Goal: Information Seeking & Learning: Learn about a topic

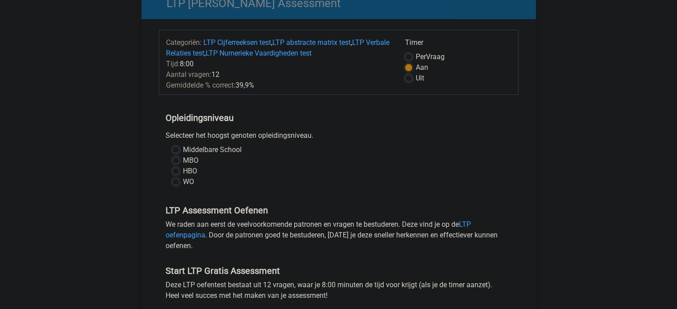
scroll to position [45, 0]
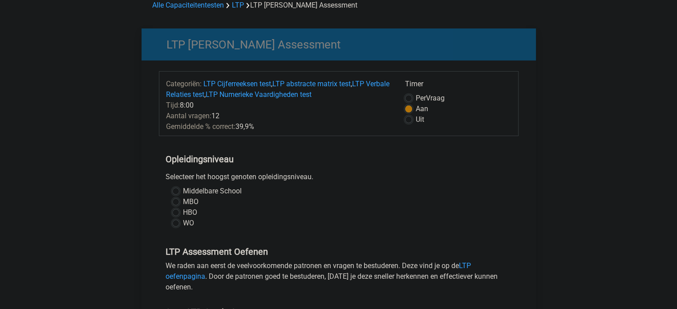
click at [183, 190] on label "Middelbare School" at bounding box center [212, 191] width 59 height 11
click at [177, 190] on input "Middelbare School" at bounding box center [175, 190] width 7 height 9
radio input "true"
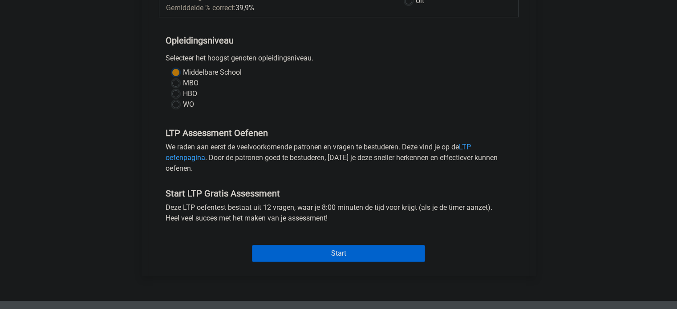
scroll to position [178, 0]
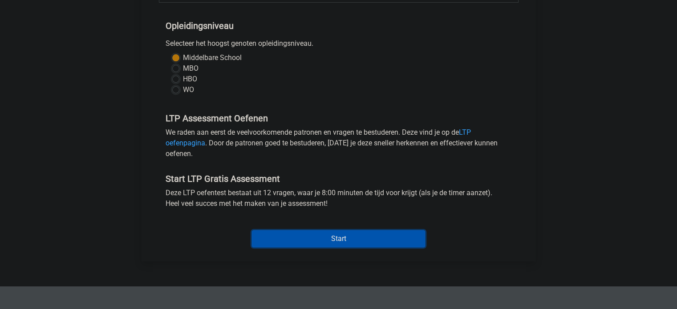
click at [280, 239] on input "Start" at bounding box center [338, 239] width 173 height 17
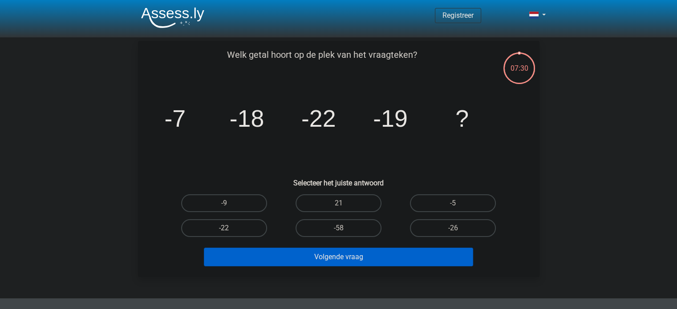
click at [238, 227] on label "-22" at bounding box center [224, 229] width 86 height 18
click at [230, 228] on input "-22" at bounding box center [227, 231] width 6 height 6
radio input "true"
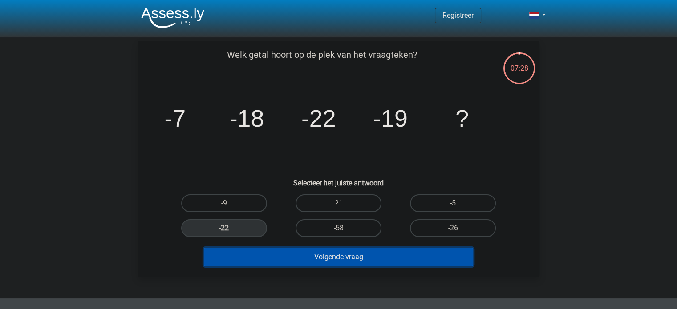
click at [321, 256] on button "Volgende vraag" at bounding box center [338, 257] width 269 height 19
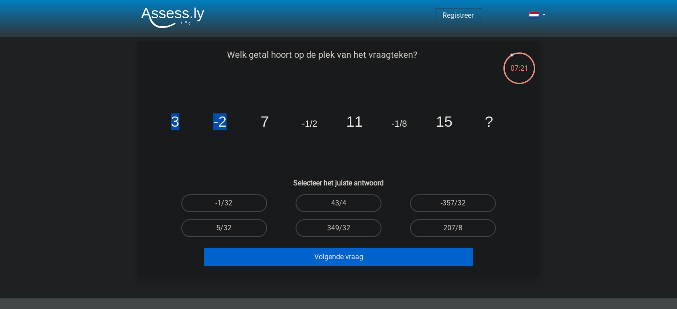
drag, startPoint x: 170, startPoint y: 122, endPoint x: 260, endPoint y: 117, distance: 91.0
click at [260, 117] on icon "image/svg+xml 3 -2 7 -1/2 11 -1/8 15 ?" at bounding box center [338, 127] width 359 height 90
click at [252, 124] on icon "image/svg+xml 3 -2 7 -1/2 11 -1/8 15 ?" at bounding box center [338, 127] width 359 height 90
drag, startPoint x: 461, startPoint y: 115, endPoint x: 167, endPoint y: 120, distance: 293.9
click at [168, 120] on icon "image/svg+xml 3 -2 7 -1/2 11 -1/8 15 ?" at bounding box center [338, 127] width 359 height 90
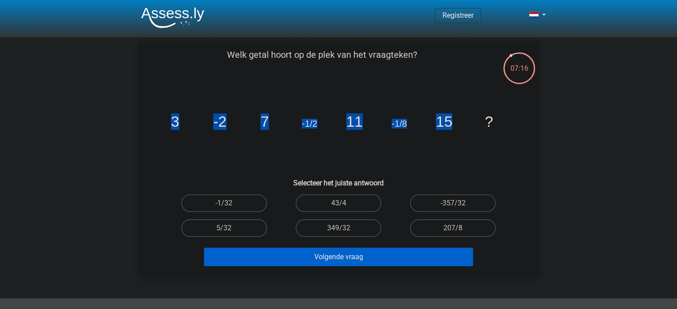
click at [167, 120] on icon "image/svg+xml 3 -2 7 -1/2 11 -1/8 15 ?" at bounding box center [338, 127] width 359 height 90
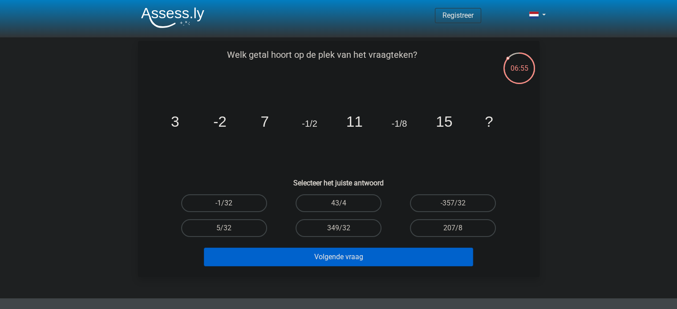
click at [243, 201] on label "-1/32" at bounding box center [224, 204] width 86 height 18
click at [230, 203] on input "-1/32" at bounding box center [227, 206] width 6 height 6
radio input "true"
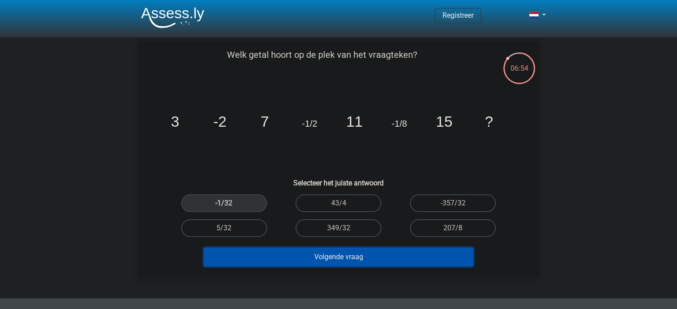
click at [300, 256] on button "Volgende vraag" at bounding box center [338, 257] width 269 height 19
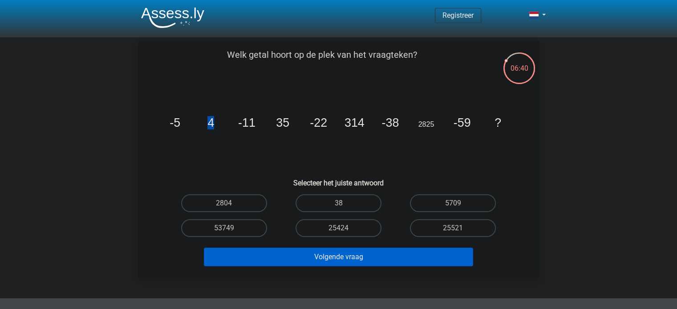
drag, startPoint x: 208, startPoint y: 120, endPoint x: 224, endPoint y: 120, distance: 16.9
click at [224, 120] on icon "image/svg+xml -5 4 -11 35 -22 314 -38 2825 -59 ?" at bounding box center [338, 127] width 359 height 90
click at [288, 119] on tspan "35" at bounding box center [282, 122] width 13 height 13
drag, startPoint x: 273, startPoint y: 121, endPoint x: 292, endPoint y: 120, distance: 19.6
click at [292, 120] on icon "image/svg+xml -5 4 -11 35 -22 314 -38 2825 -59 ?" at bounding box center [338, 127] width 359 height 90
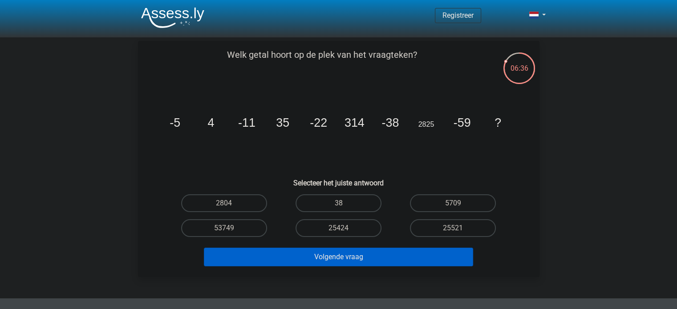
click at [342, 121] on icon "image/svg+xml -5 4 -11 35 -22 314 -38 2825 -59 ?" at bounding box center [338, 127] width 359 height 90
drag, startPoint x: 350, startPoint y: 119, endPoint x: 371, endPoint y: 118, distance: 21.8
click at [371, 118] on icon "image/svg+xml -5 4 -11 35 -22 314 -38 2825 -59 ?" at bounding box center [338, 127] width 359 height 90
click at [414, 130] on icon "image/svg+xml -5 4 -11 35 -22 314 -38 2825 -59 ?" at bounding box center [338, 127] width 359 height 90
drag, startPoint x: 415, startPoint y: 128, endPoint x: 440, endPoint y: 124, distance: 24.7
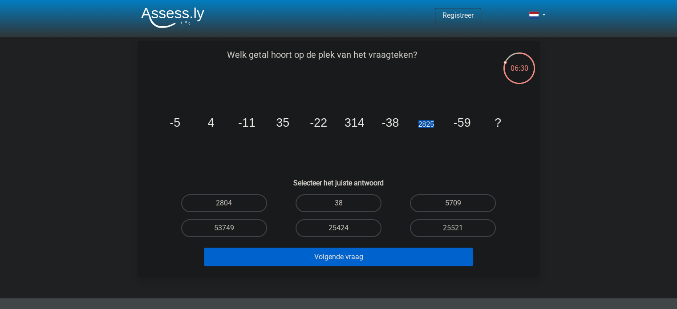
click at [440, 124] on icon "image/svg+xml -5 4 -11 35 -22 314 -38 2825 -59 ?" at bounding box center [338, 127] width 359 height 90
click at [357, 231] on label "25424" at bounding box center [339, 229] width 86 height 18
click at [344, 231] on input "25424" at bounding box center [341, 231] width 6 height 6
radio input "true"
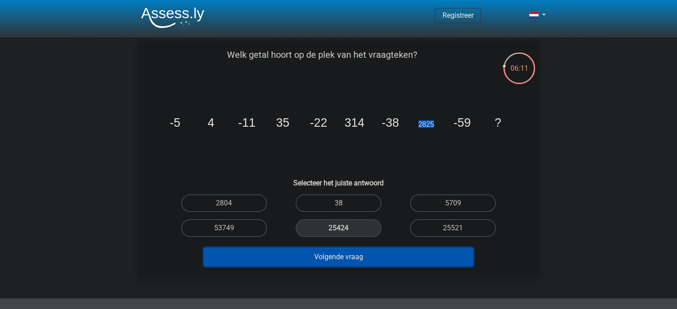
click at [350, 263] on button "Volgende vraag" at bounding box center [338, 257] width 269 height 19
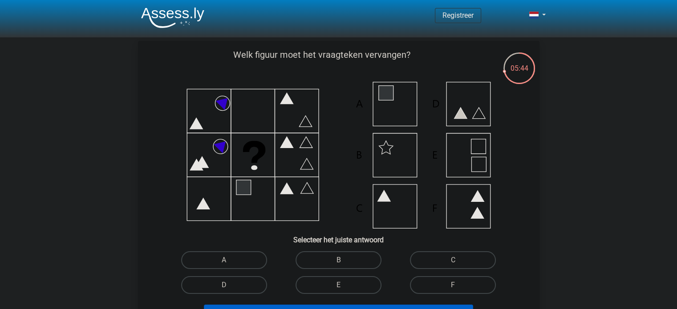
scroll to position [45, 0]
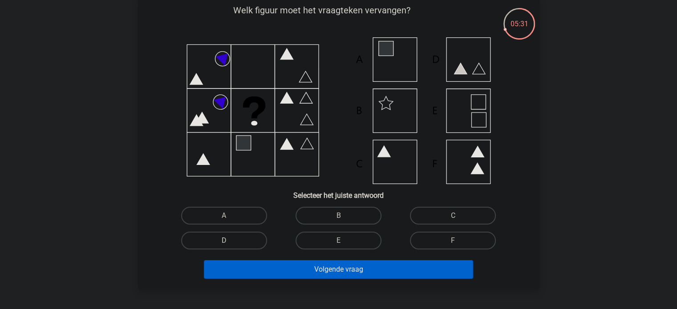
drag, startPoint x: 246, startPoint y: 247, endPoint x: 246, endPoint y: 237, distance: 9.8
click at [247, 240] on div "D" at bounding box center [224, 240] width 114 height 25
click at [246, 237] on label "D" at bounding box center [224, 241] width 86 height 18
click at [230, 241] on input "D" at bounding box center [227, 244] width 6 height 6
radio input "true"
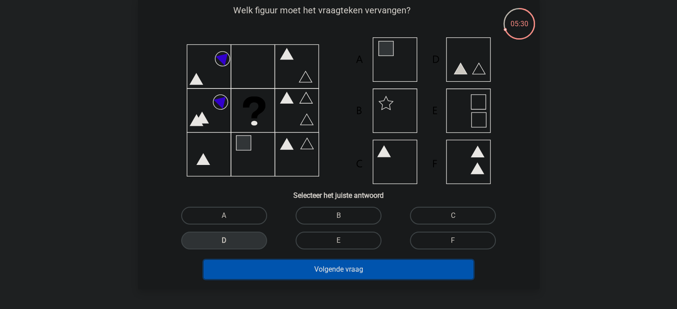
click at [288, 270] on button "Volgende vraag" at bounding box center [338, 269] width 269 height 19
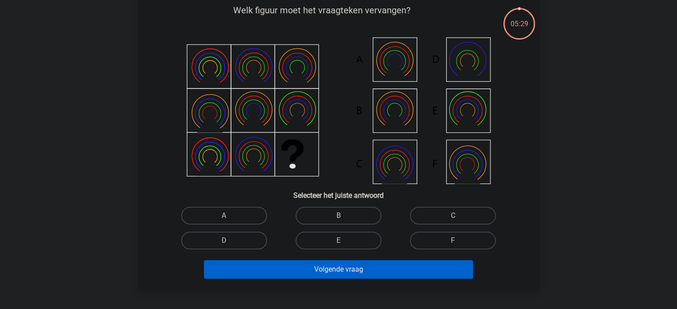
scroll to position [41, 0]
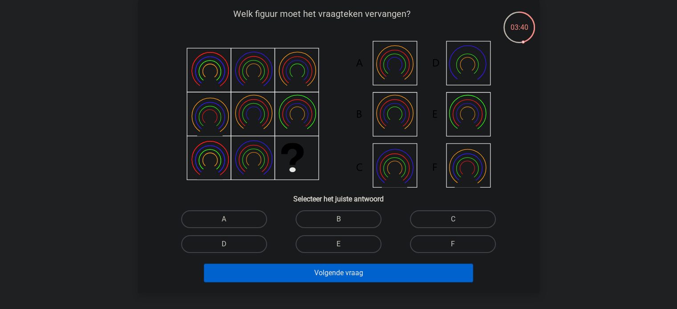
click at [342, 220] on input "B" at bounding box center [341, 223] width 6 height 6
radio input "true"
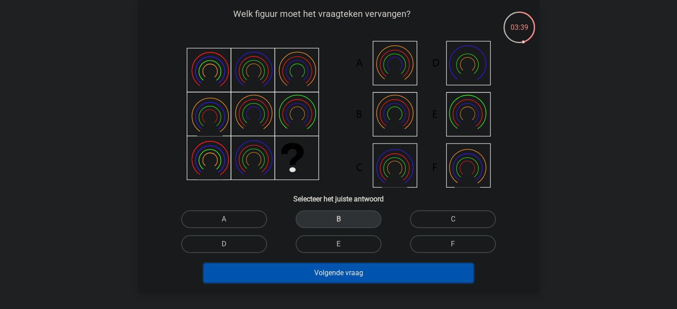
click at [354, 275] on button "Volgende vraag" at bounding box center [338, 273] width 269 height 19
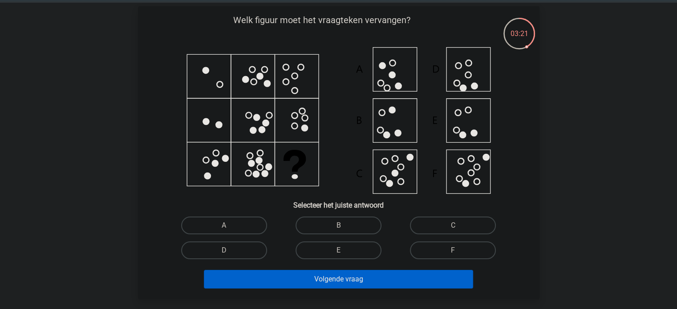
scroll to position [36, 0]
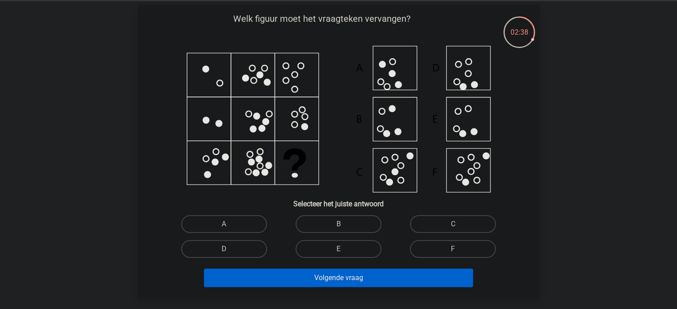
click at [253, 246] on label "D" at bounding box center [224, 249] width 86 height 18
click at [230, 249] on input "D" at bounding box center [227, 252] width 6 height 6
radio input "true"
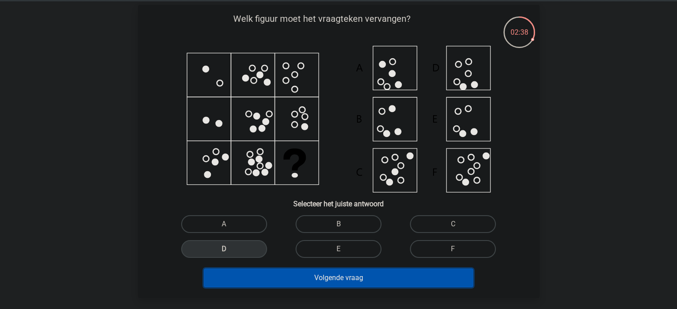
click at [302, 278] on button "Volgende vraag" at bounding box center [338, 278] width 269 height 19
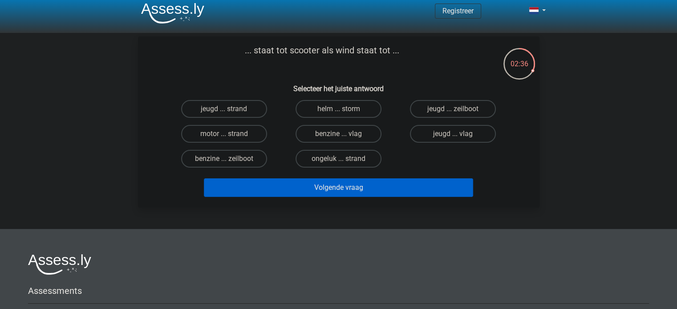
scroll to position [0, 0]
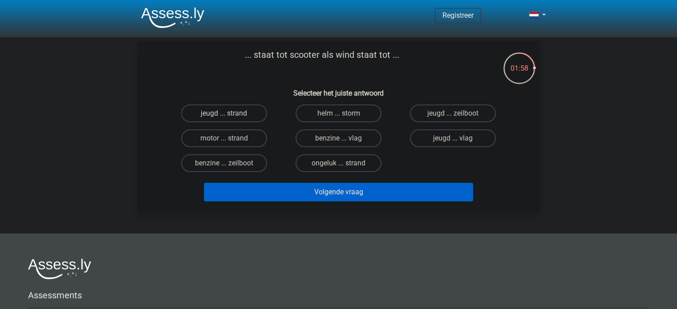
click at [240, 116] on label "jeugd ... strand" at bounding box center [224, 114] width 86 height 18
click at [230, 116] on input "jeugd ... strand" at bounding box center [227, 117] width 6 height 6
radio input "true"
click at [253, 140] on label "motor ... strand" at bounding box center [224, 139] width 86 height 18
click at [230, 140] on input "motor ... strand" at bounding box center [227, 141] width 6 height 6
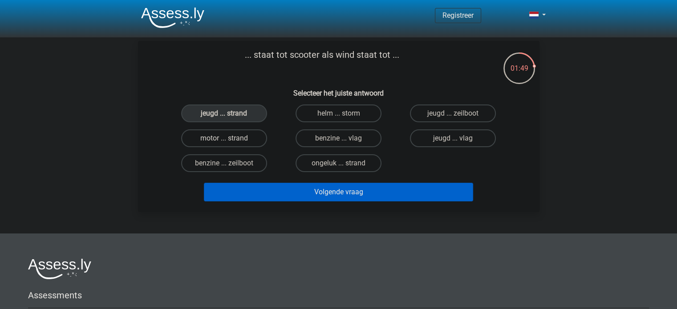
radio input "true"
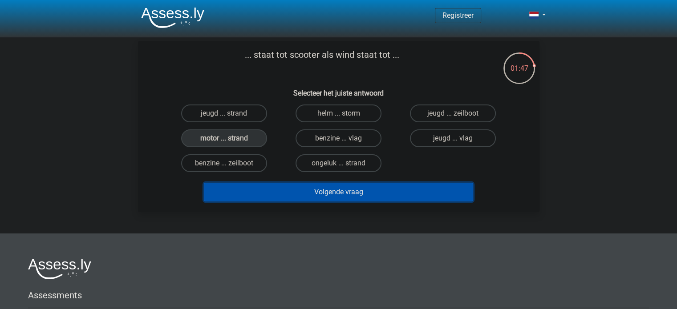
click at [289, 189] on button "Volgende vraag" at bounding box center [338, 192] width 269 height 19
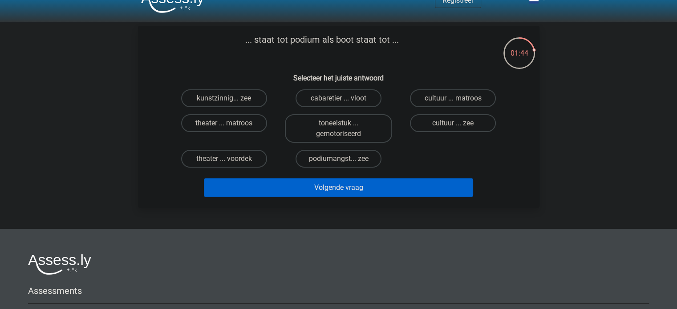
scroll to position [12, 0]
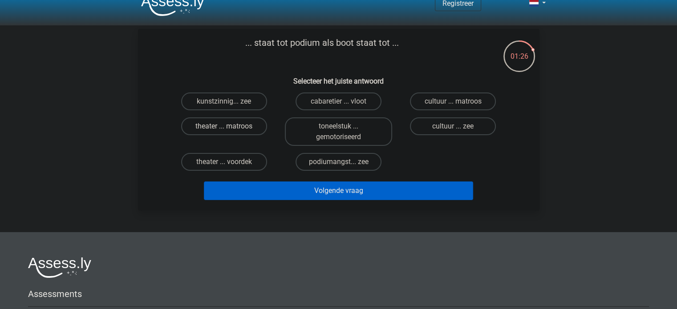
click at [239, 128] on label "theater ... matroos" at bounding box center [224, 127] width 86 height 18
click at [230, 128] on input "theater ... matroos" at bounding box center [227, 129] width 6 height 6
radio input "true"
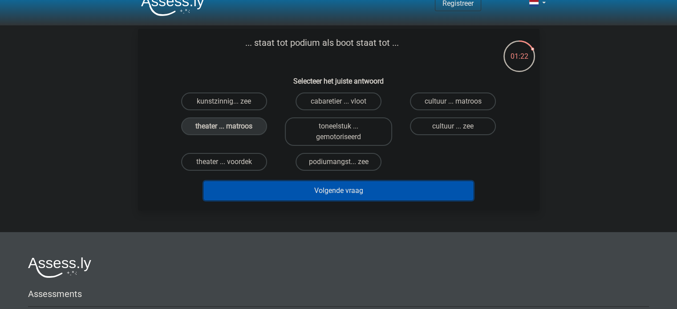
click at [295, 195] on button "Volgende vraag" at bounding box center [338, 191] width 269 height 19
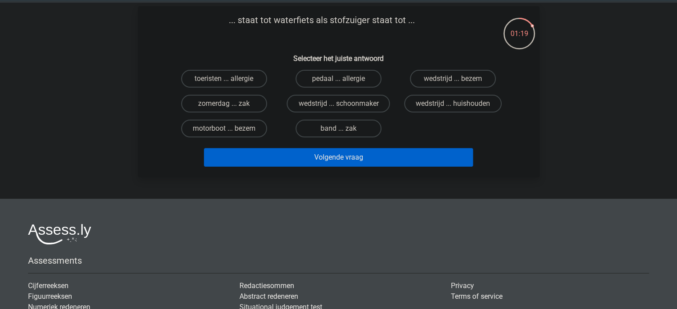
scroll to position [34, 0]
click at [227, 133] on input "motorboot ... bezem" at bounding box center [227, 132] width 6 height 6
radio input "true"
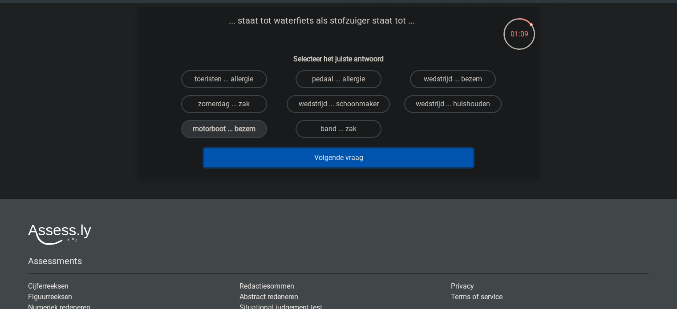
click at [276, 160] on button "Volgende vraag" at bounding box center [338, 158] width 269 height 19
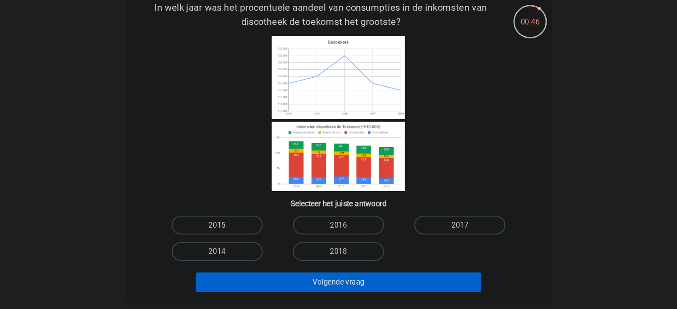
scroll to position [41, 0]
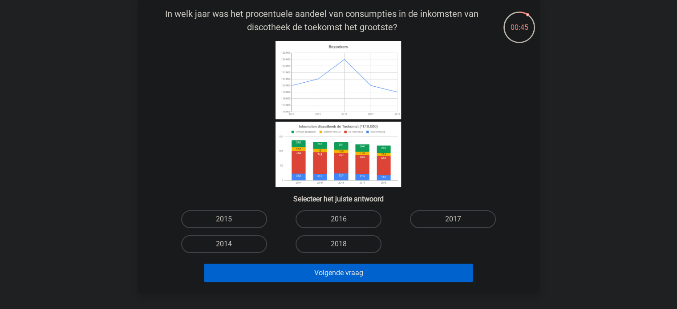
click at [242, 244] on label "2014" at bounding box center [224, 245] width 86 height 18
click at [230, 244] on input "2014" at bounding box center [227, 247] width 6 height 6
radio input "true"
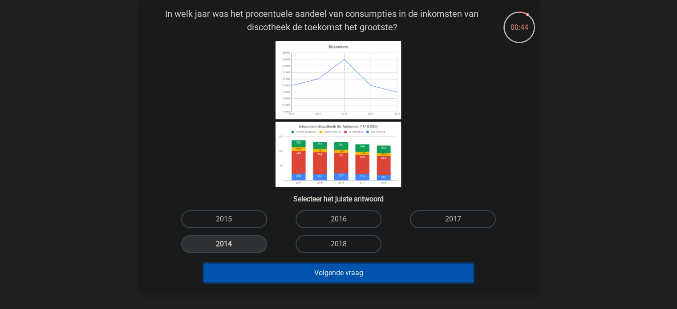
click at [271, 274] on button "Volgende vraag" at bounding box center [338, 273] width 269 height 19
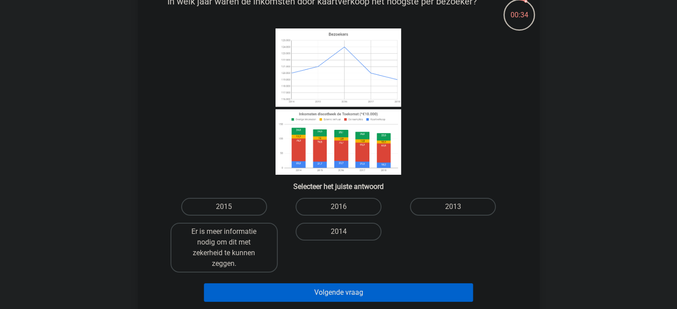
scroll to position [56, 0]
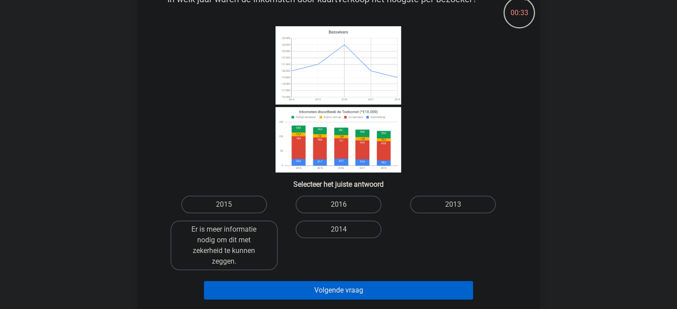
click at [349, 208] on label "2016" at bounding box center [339, 205] width 86 height 18
click at [344, 208] on input "2016" at bounding box center [341, 208] width 6 height 6
radio input "true"
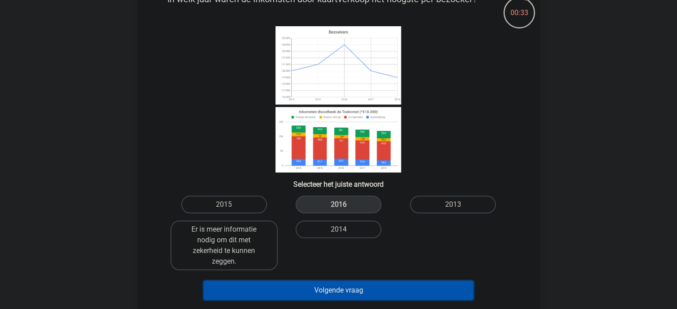
click at [366, 298] on button "Volgende vraag" at bounding box center [338, 290] width 269 height 19
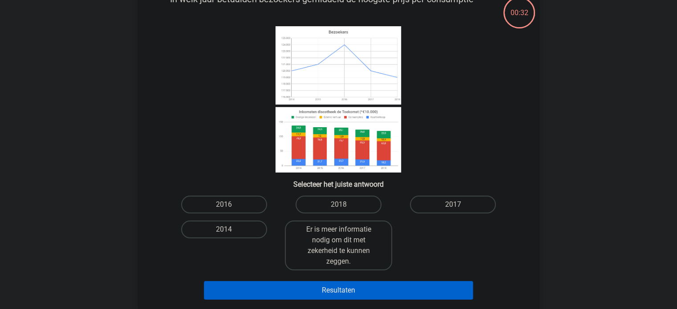
scroll to position [41, 0]
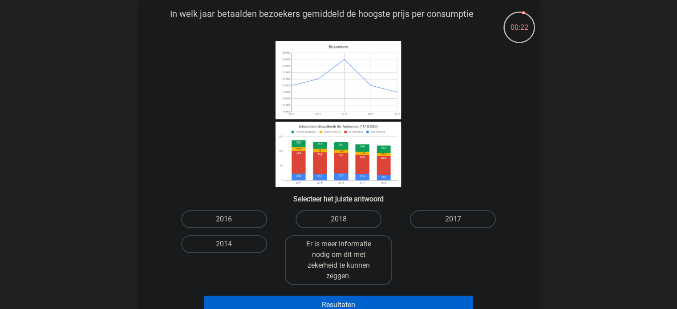
click at [240, 225] on label "2016" at bounding box center [224, 220] width 86 height 18
click at [230, 225] on input "2016" at bounding box center [227, 223] width 6 height 6
radio input "true"
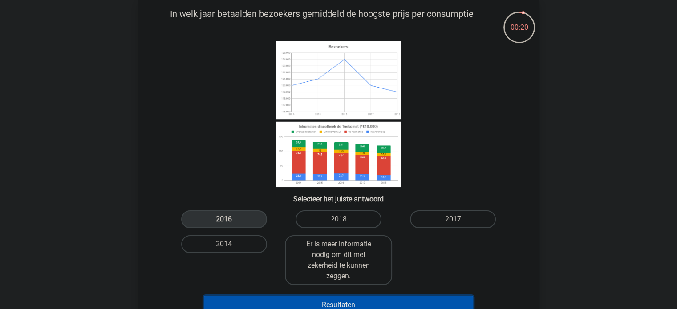
click at [339, 305] on button "Resultaten" at bounding box center [338, 305] width 269 height 19
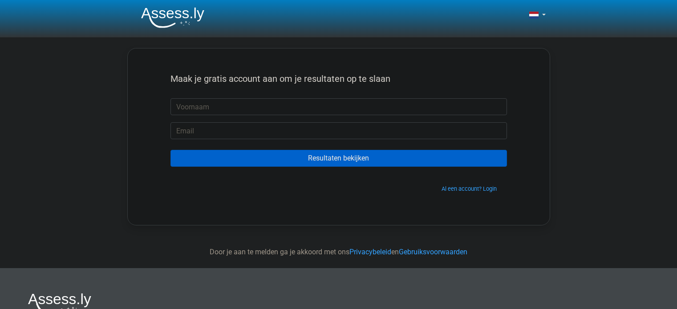
click at [320, 108] on input "text" at bounding box center [339, 106] width 337 height 17
type input "[PERSON_NAME]"
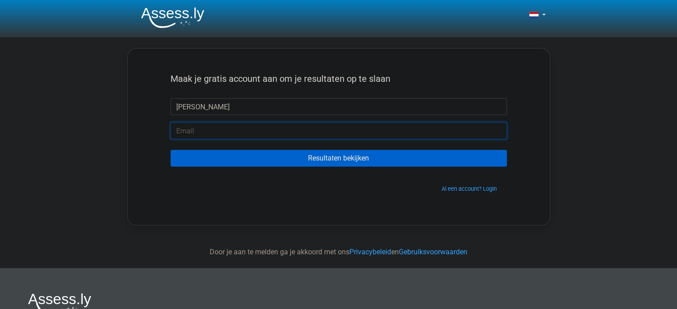
click at [231, 128] on input "email" at bounding box center [339, 130] width 337 height 17
type input "n"
type input "[EMAIL_ADDRESS][DOMAIN_NAME]"
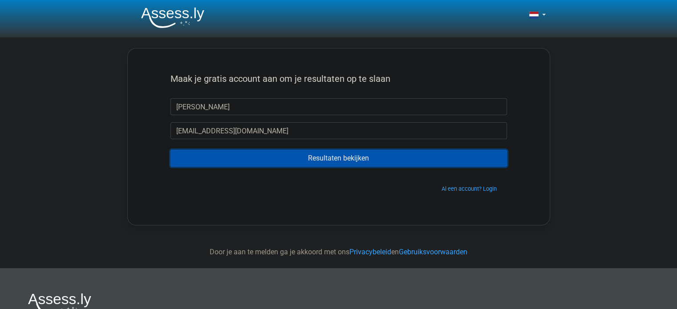
click at [248, 152] on input "Resultaten bekijken" at bounding box center [339, 158] width 337 height 17
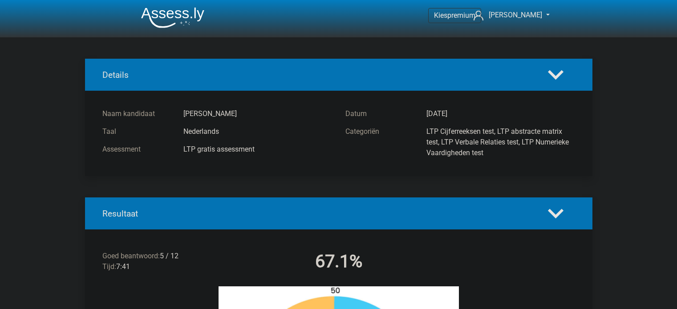
scroll to position [185, 0]
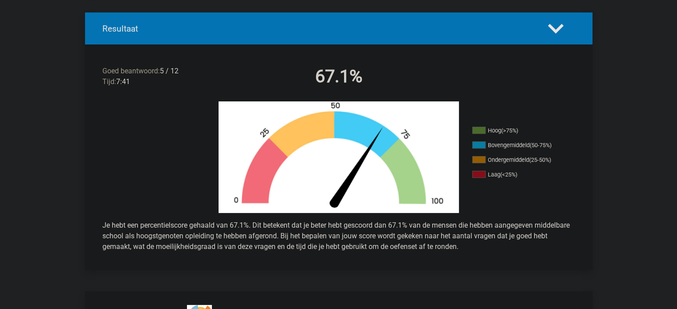
drag, startPoint x: 0, startPoint y: 0, endPoint x: 515, endPoint y: 196, distance: 551.4
click at [515, 196] on div "Hoog (>75%) Bovengemiddeld (50-75%) Ondergemiddeld (25-50%) Laag (<25%)" at bounding box center [339, 158] width 508 height 112
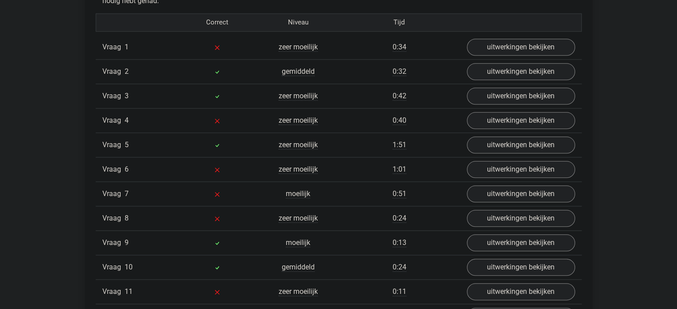
scroll to position [983, 0]
click at [529, 96] on link "uitwerkingen bekijken" at bounding box center [521, 97] width 124 height 20
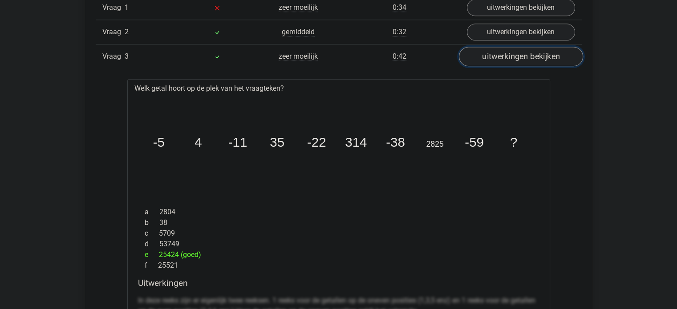
scroll to position [1013, 0]
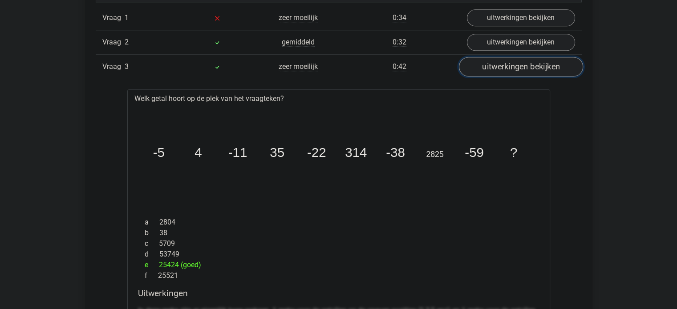
click at [501, 63] on link "uitwerkingen bekijken" at bounding box center [521, 67] width 124 height 20
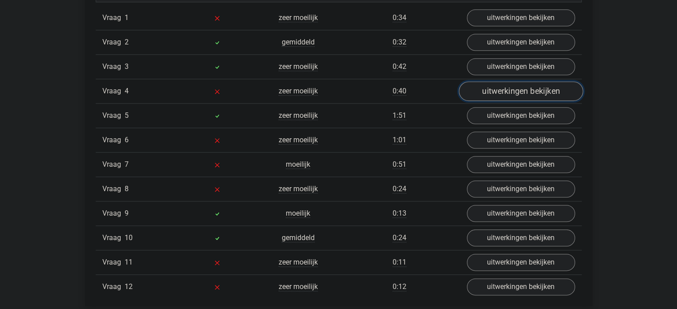
click at [498, 81] on link "uitwerkingen bekijken" at bounding box center [521, 91] width 124 height 20
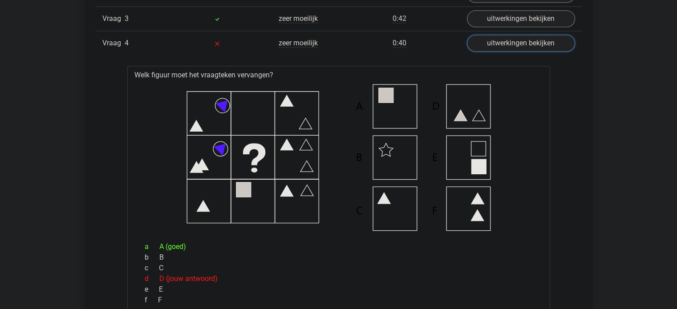
scroll to position [1056, 0]
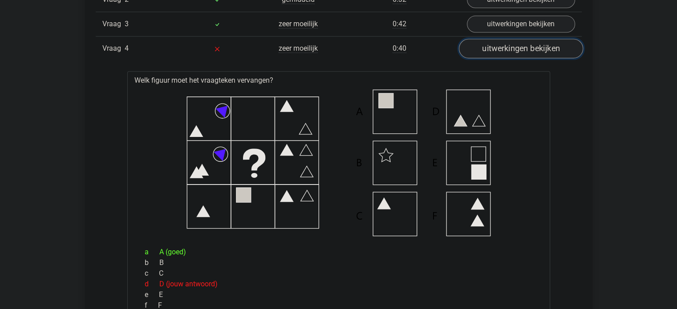
click at [497, 48] on link "uitwerkingen bekijken" at bounding box center [521, 49] width 124 height 20
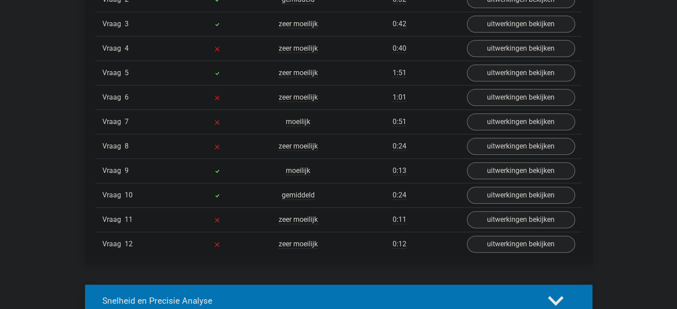
click at [496, 85] on div "Vraag 6 zeer moeilijk 1:01 uitwerkingen bekijken" at bounding box center [339, 97] width 486 height 24
click at [483, 94] on link "uitwerkingen bekijken" at bounding box center [521, 98] width 124 height 20
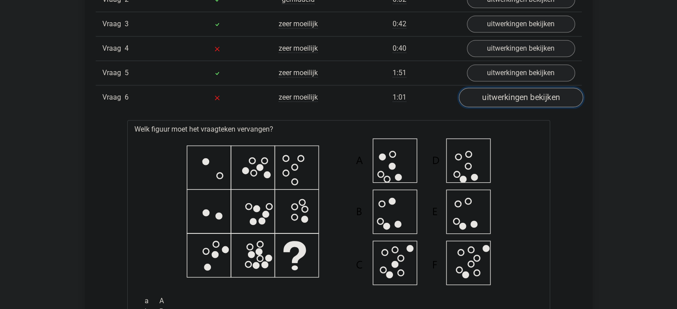
click at [483, 94] on link "uitwerkingen bekijken" at bounding box center [521, 98] width 124 height 20
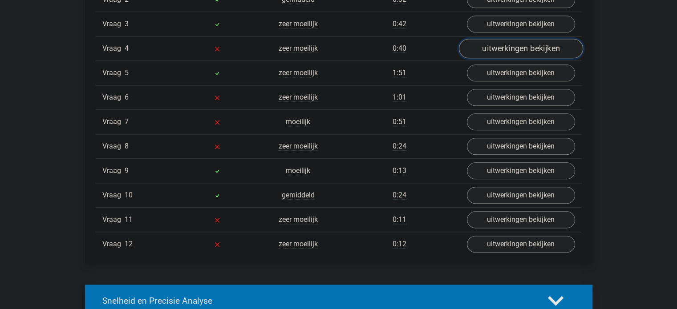
click at [496, 46] on link "uitwerkingen bekijken" at bounding box center [521, 49] width 124 height 20
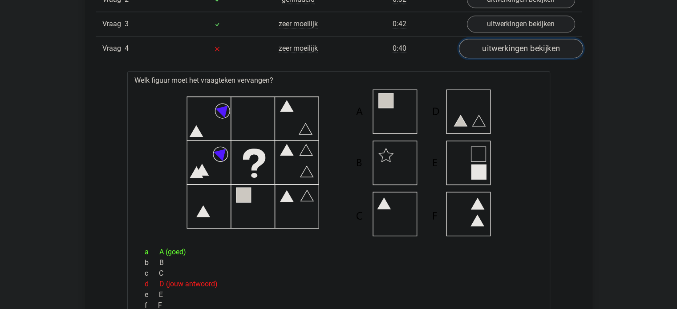
click at [491, 46] on link "uitwerkingen bekijken" at bounding box center [521, 49] width 124 height 20
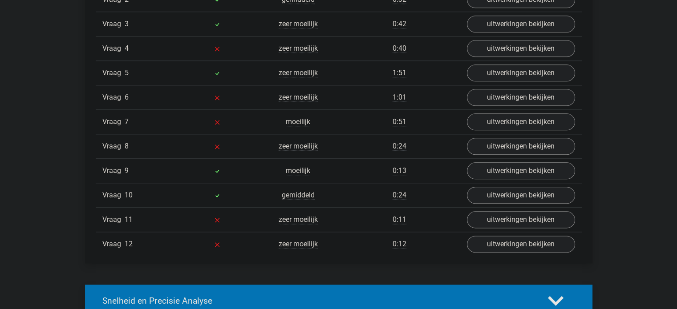
click at [489, 61] on div "Vraag 5 zeer moeilijk 1:51 uitwerkingen bekijken" at bounding box center [339, 73] width 486 height 24
click at [491, 51] on link "uitwerkingen bekijken" at bounding box center [521, 49] width 124 height 20
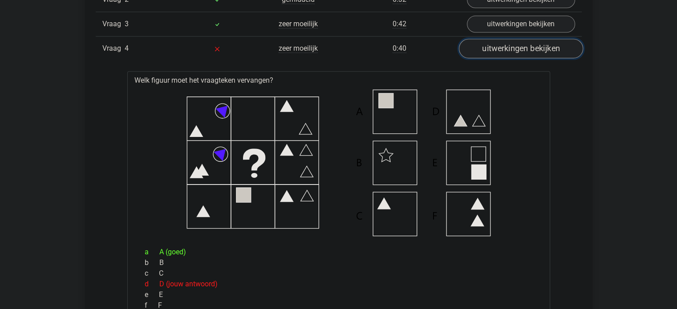
click at [480, 39] on link "uitwerkingen bekijken" at bounding box center [521, 49] width 124 height 20
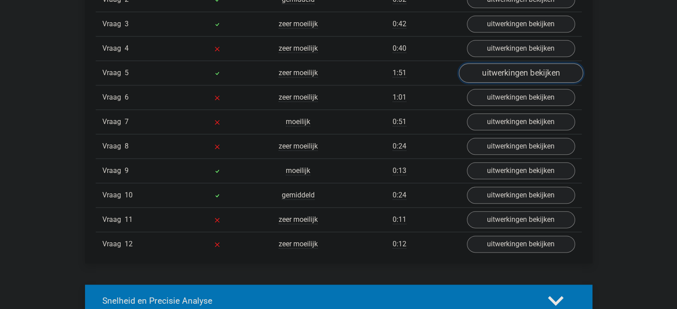
click at [480, 69] on link "uitwerkingen bekijken" at bounding box center [521, 73] width 124 height 20
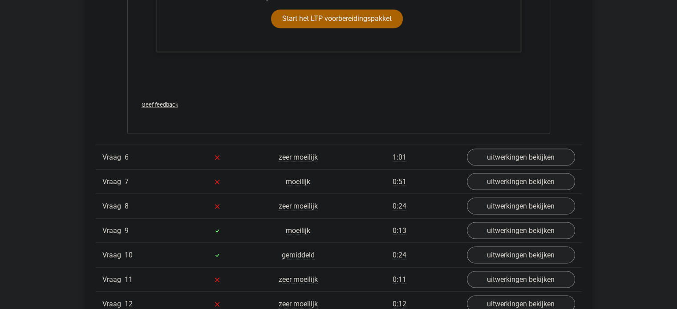
scroll to position [1587, 0]
click at [511, 229] on link "uitwerkingen bekijken" at bounding box center [521, 231] width 124 height 20
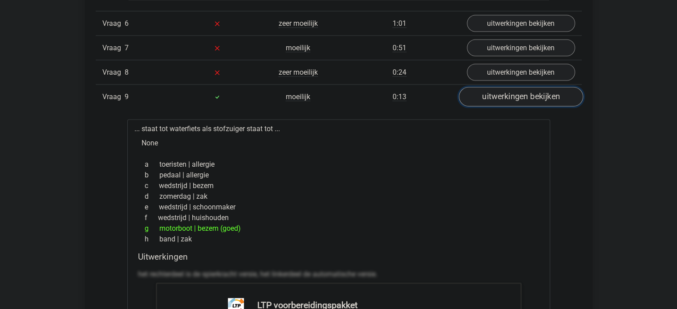
scroll to position [1722, 0]
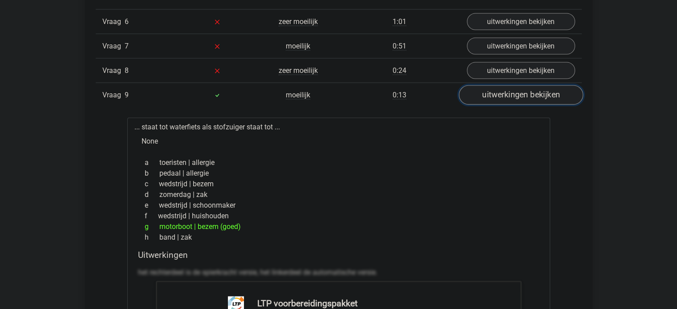
click at [539, 97] on link "uitwerkingen bekijken" at bounding box center [521, 96] width 124 height 20
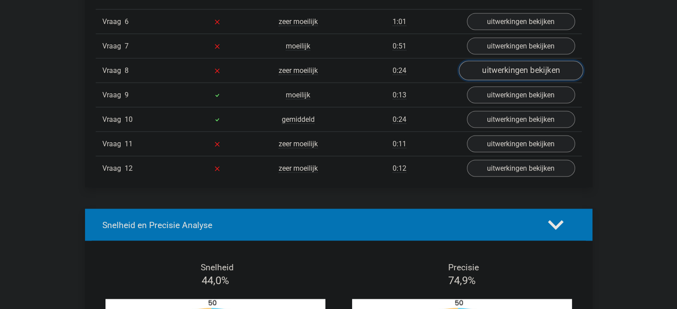
click at [515, 61] on link "uitwerkingen bekijken" at bounding box center [521, 71] width 124 height 20
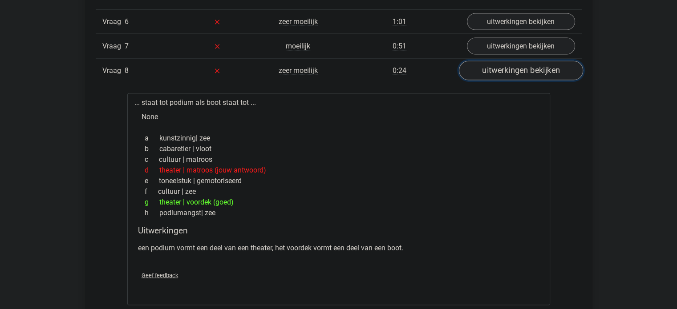
click at [511, 61] on link "uitwerkingen bekijken" at bounding box center [521, 71] width 124 height 20
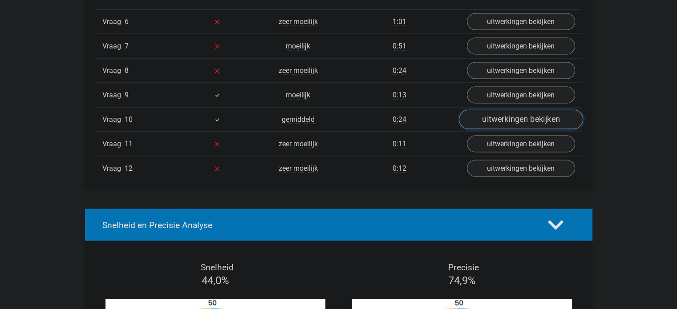
click at [497, 112] on link "uitwerkingen bekijken" at bounding box center [521, 120] width 124 height 20
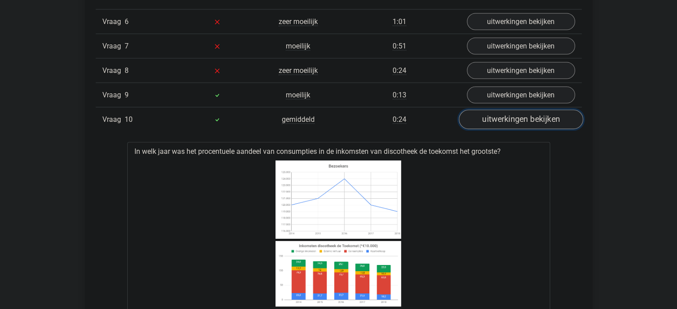
click at [497, 112] on link "uitwerkingen bekijken" at bounding box center [521, 120] width 124 height 20
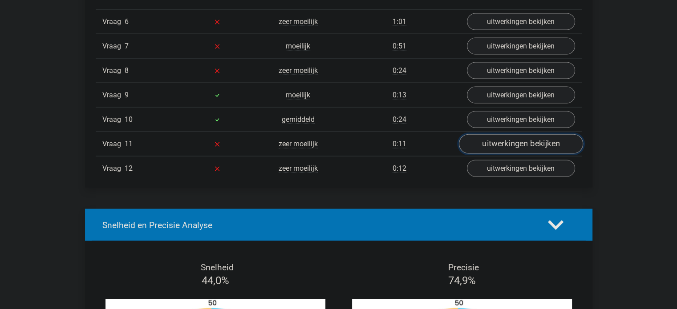
click at [486, 135] on link "uitwerkingen bekijken" at bounding box center [521, 145] width 124 height 20
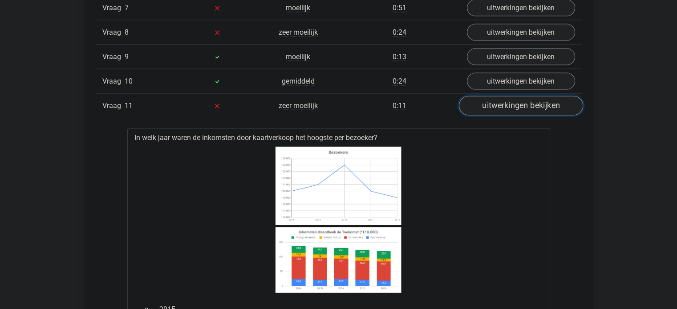
scroll to position [1760, 0]
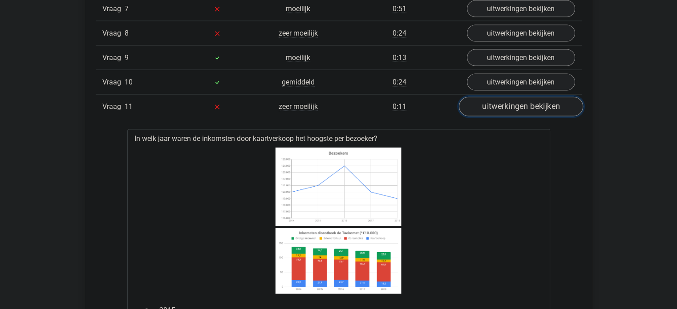
click at [502, 99] on link "uitwerkingen bekijken" at bounding box center [521, 108] width 124 height 20
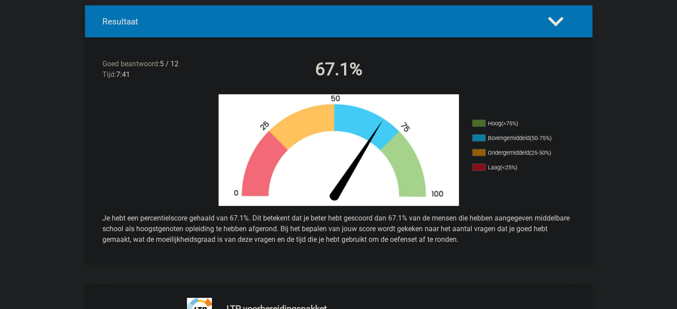
scroll to position [192, 0]
